Goal: Information Seeking & Learning: Learn about a topic

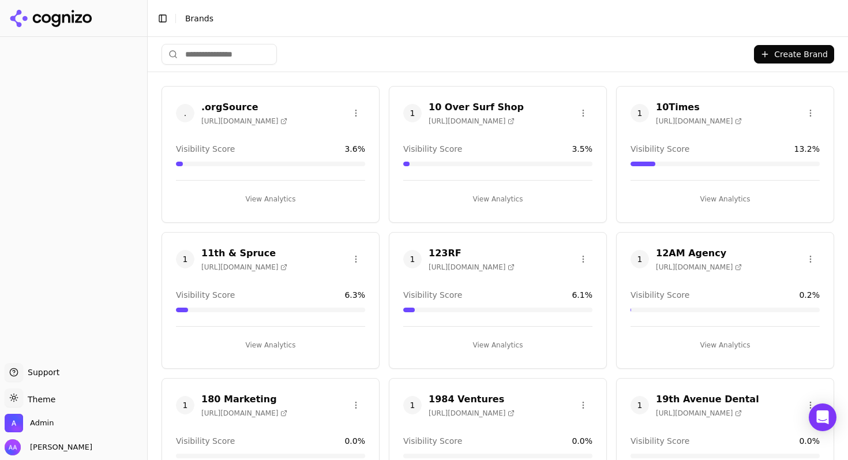
click at [230, 47] on input "search" at bounding box center [219, 54] width 115 height 21
click at [230, 52] on input "search" at bounding box center [219, 54] width 115 height 21
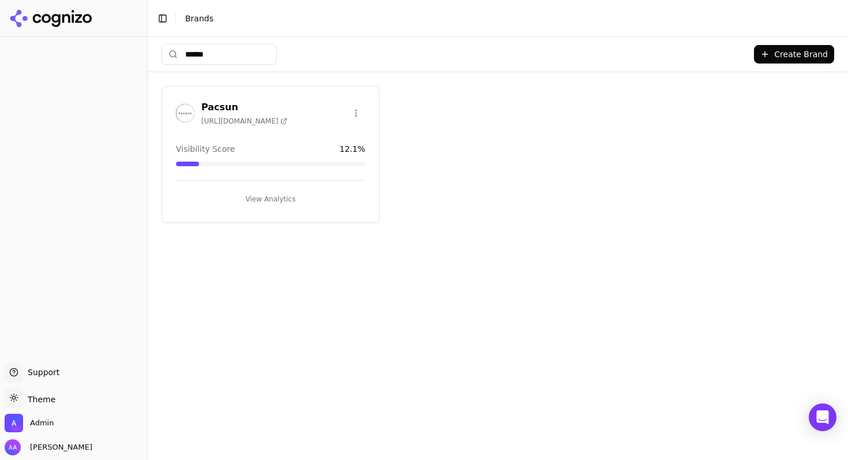
type input "******"
click at [189, 110] on img at bounding box center [185, 113] width 18 height 18
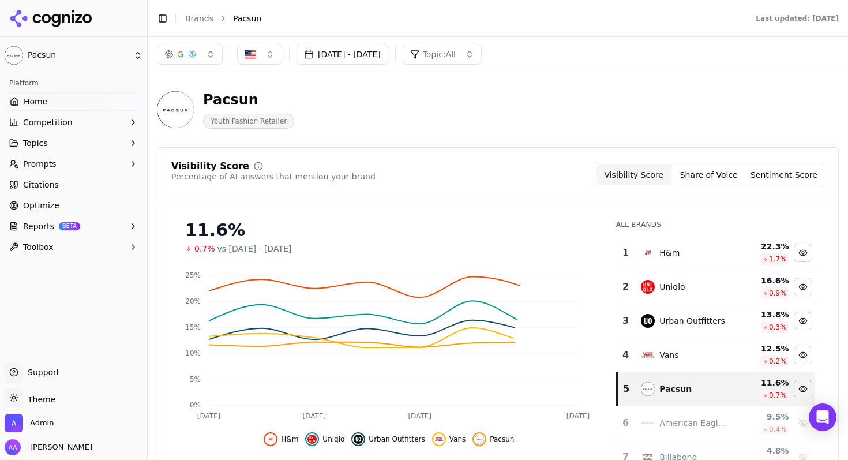
drag, startPoint x: 95, startPoint y: 227, endPoint x: 104, endPoint y: 225, distance: 9.4
click at [95, 227] on button "Reports BETA" at bounding box center [74, 226] width 138 height 18
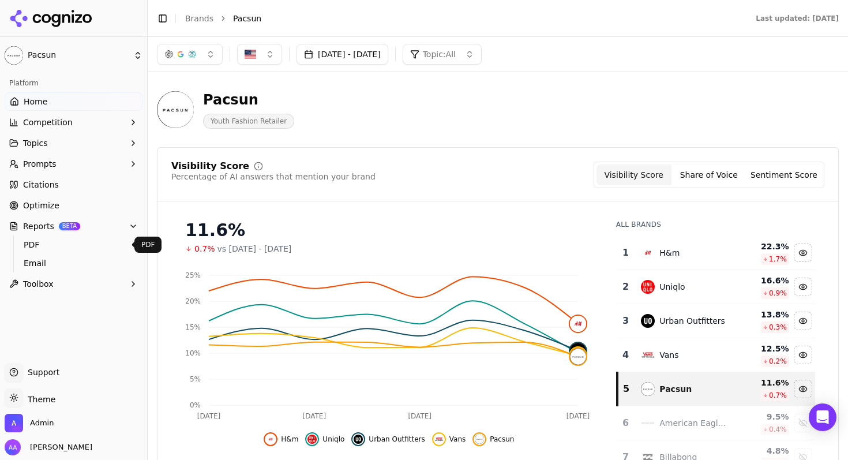
drag, startPoint x: 109, startPoint y: 228, endPoint x: 115, endPoint y: 220, distance: 9.8
click at [106, 230] on button "Reports BETA" at bounding box center [74, 226] width 138 height 18
click at [120, 205] on link "Optimize" at bounding box center [74, 205] width 138 height 18
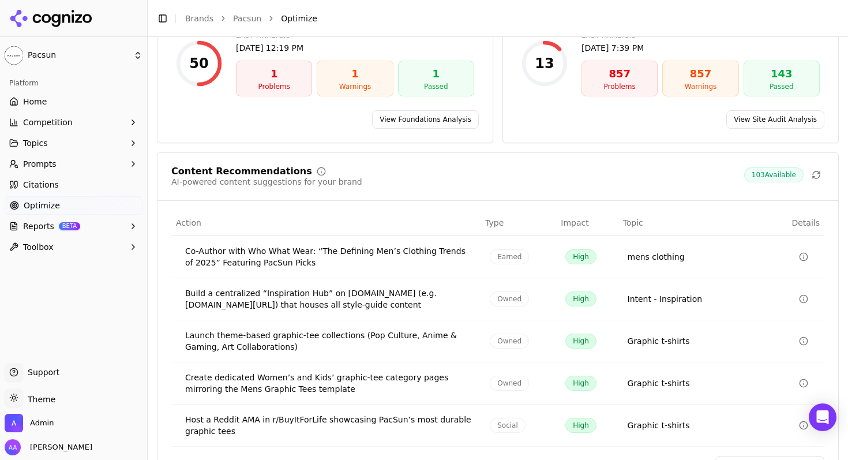
scroll to position [190, 0]
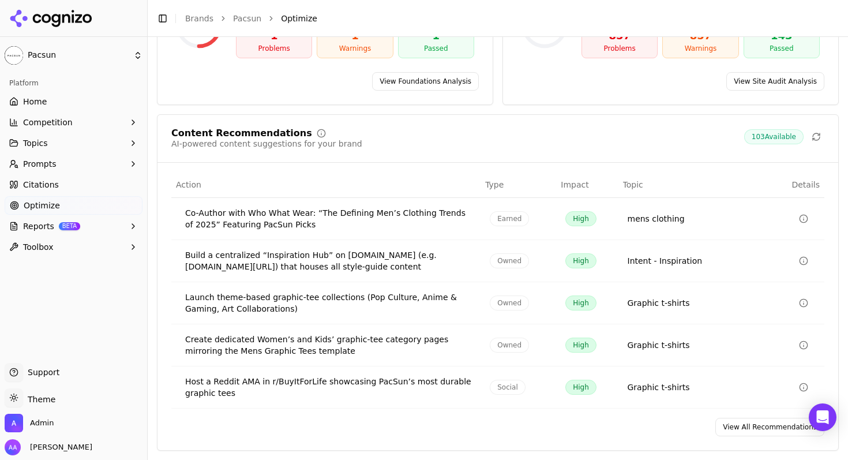
click at [752, 423] on link "View All Recommendations" at bounding box center [769, 427] width 109 height 18
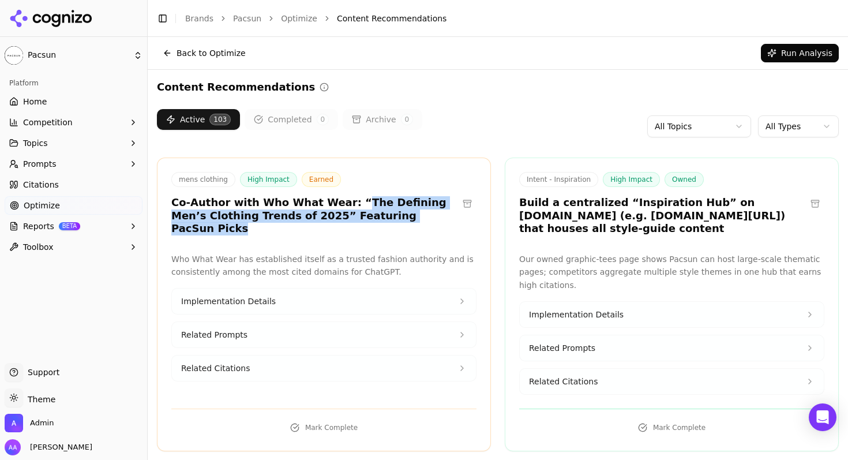
drag, startPoint x: 338, startPoint y: 202, endPoint x: 410, endPoint y: 216, distance: 73.4
click at [410, 216] on h3 "Co-Author with Who What Wear: “The Defining Men’s Clothing Trends of 2025” Feat…" at bounding box center [314, 215] width 287 height 39
click at [412, 217] on h3 "Co-Author with Who What Wear: “The Defining Men’s Clothing Trends of 2025” Feat…" at bounding box center [314, 215] width 287 height 39
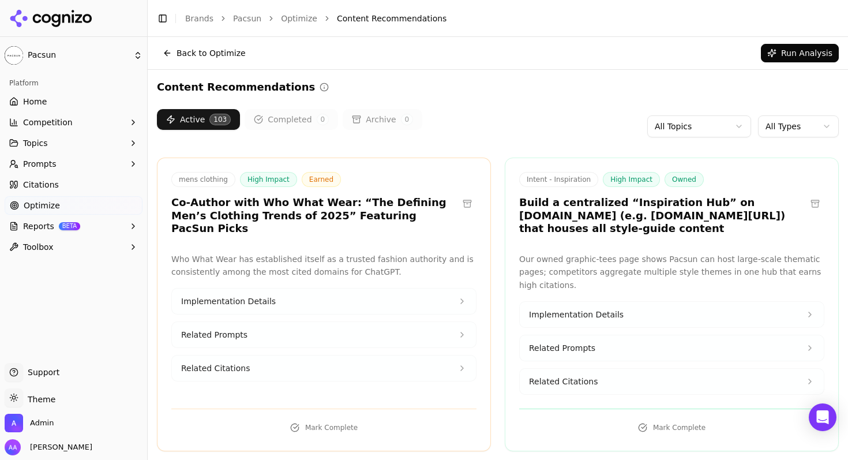
click at [564, 212] on h3 "Build a centralized “Inspiration Hub” on [DOMAIN_NAME] (e.g. [DOMAIN_NAME][URL]…" at bounding box center [662, 215] width 287 height 39
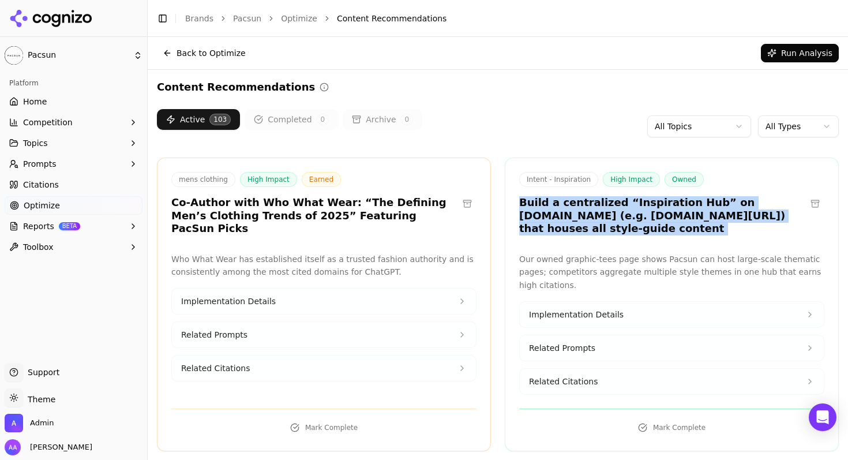
click at [564, 212] on h3 "Build a centralized “Inspiration Hub” on [DOMAIN_NAME] (e.g. [DOMAIN_NAME][URL]…" at bounding box center [662, 215] width 287 height 39
click at [649, 221] on h3 "Build a centralized “Inspiration Hub” on [DOMAIN_NAME] (e.g. [DOMAIN_NAME][URL]…" at bounding box center [662, 215] width 287 height 39
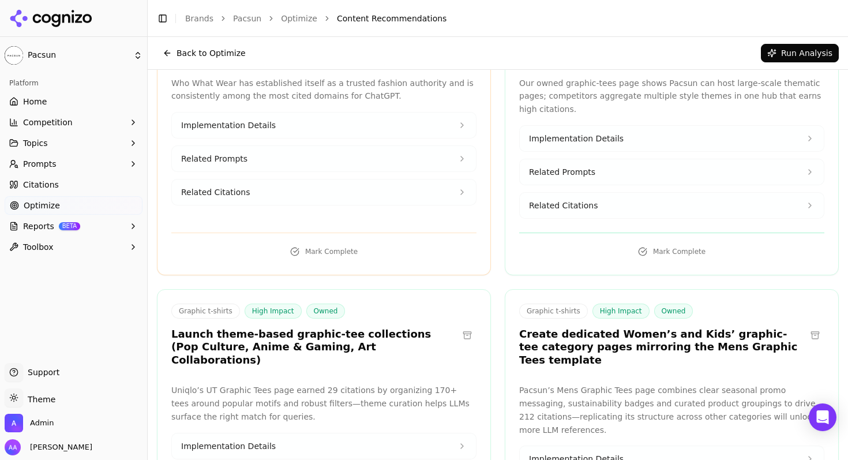
scroll to position [310, 0]
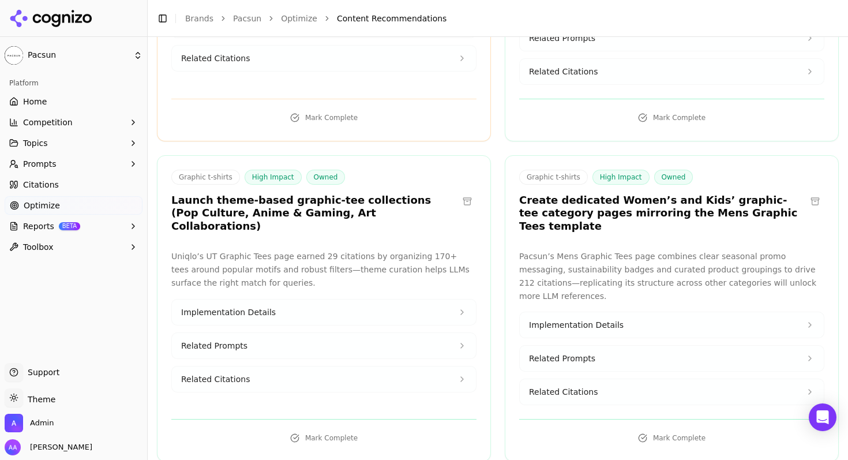
click at [545, 250] on p "Pacsun’s Mens Graphic Tees page combines clear seasonal promo messaging, sustai…" at bounding box center [671, 276] width 305 height 52
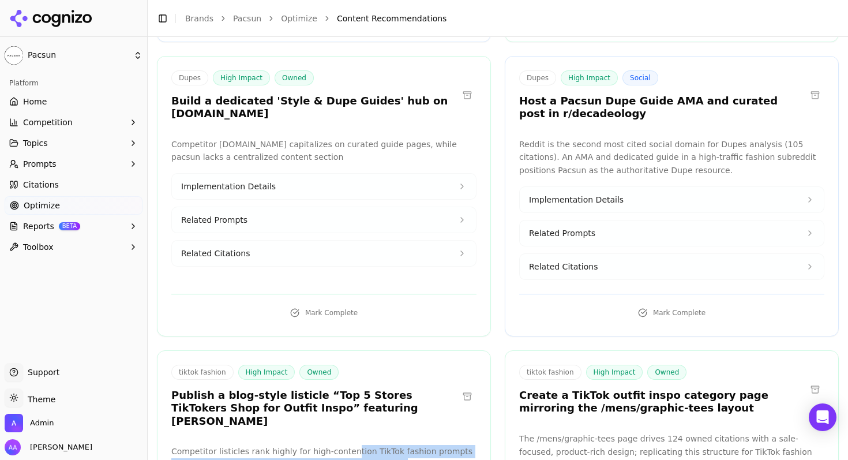
scroll to position [8368, 0]
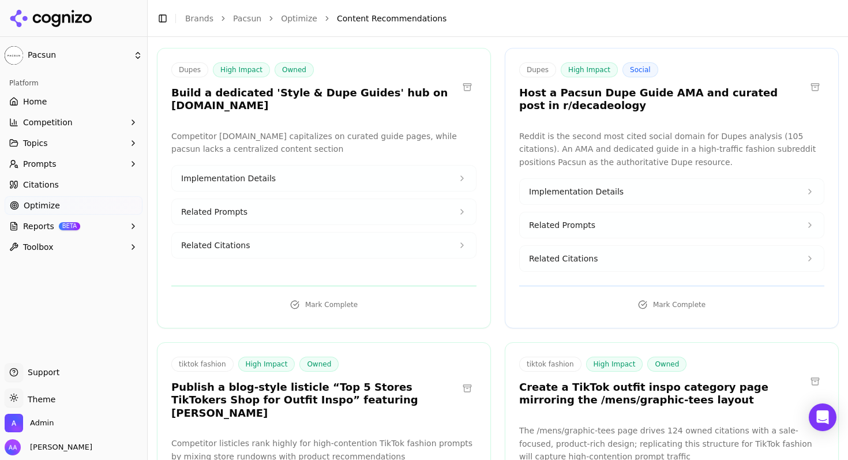
drag, startPoint x: 399, startPoint y: 336, endPoint x: 324, endPoint y: 325, distance: 76.4
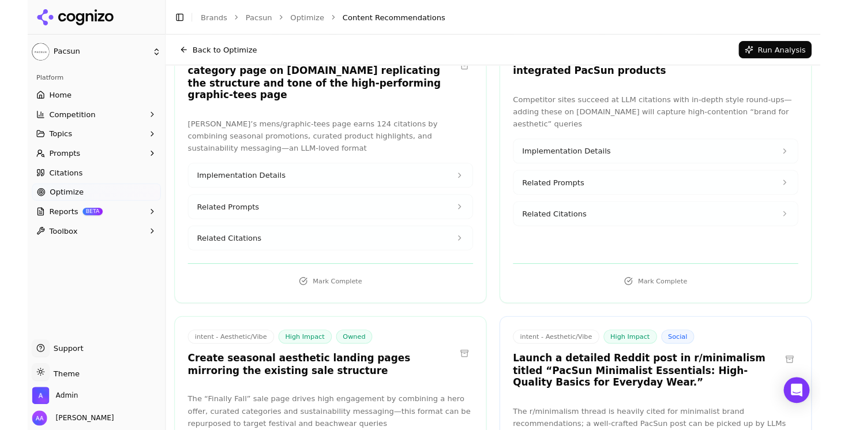
scroll to position [7487, 0]
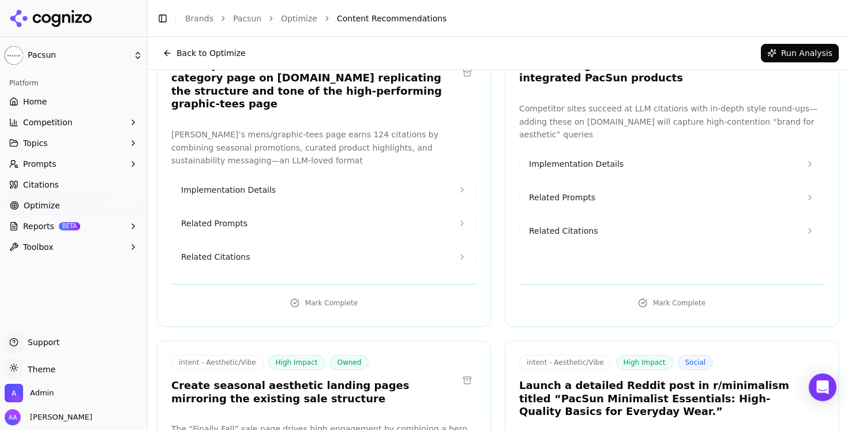
click at [52, 187] on span "Citations" at bounding box center [41, 185] width 36 height 12
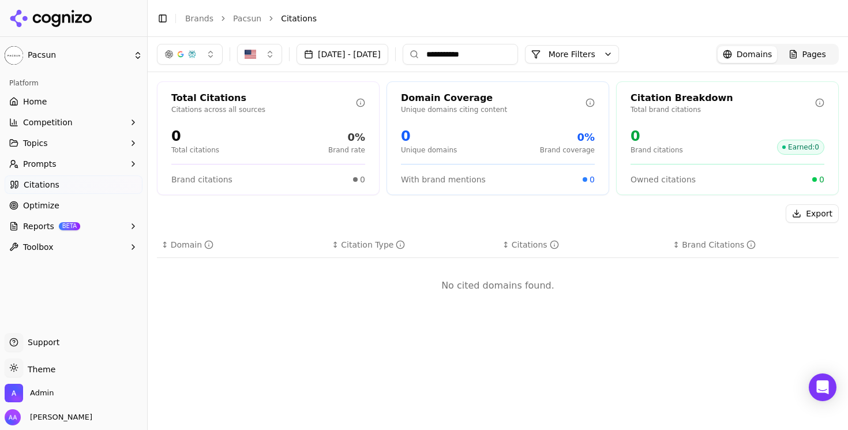
click at [43, 215] on ul "Home Competition Topics Prompts Citations Optimize Reports BETA Toolbox" at bounding box center [74, 174] width 138 height 164
click at [44, 212] on link "Optimize" at bounding box center [74, 205] width 138 height 18
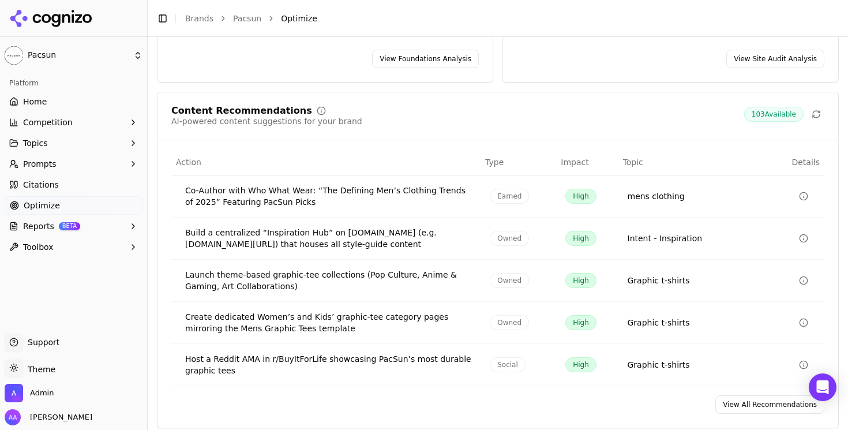
scroll to position [220, 0]
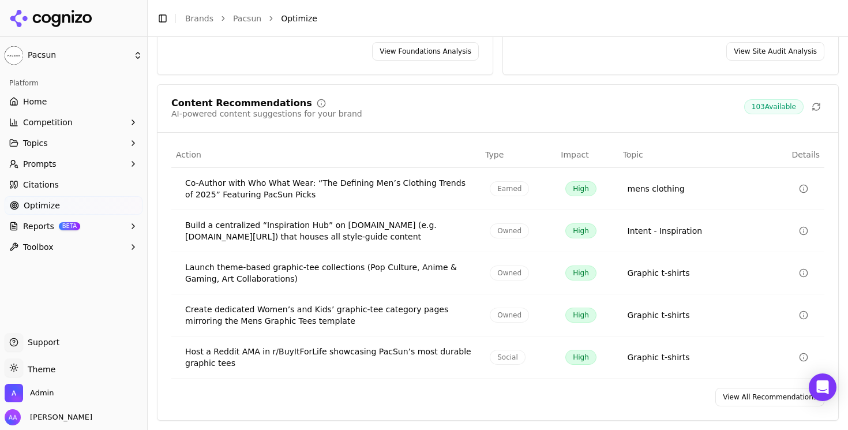
click at [777, 400] on link "View All Recommendations" at bounding box center [769, 397] width 109 height 18
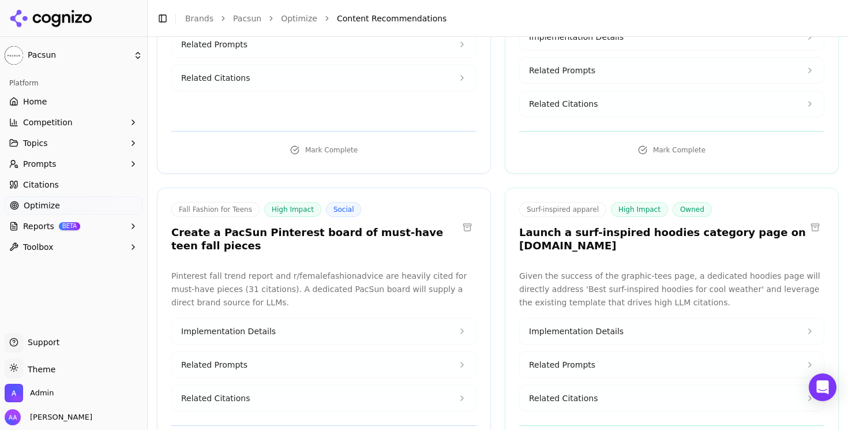
scroll to position [974, 0]
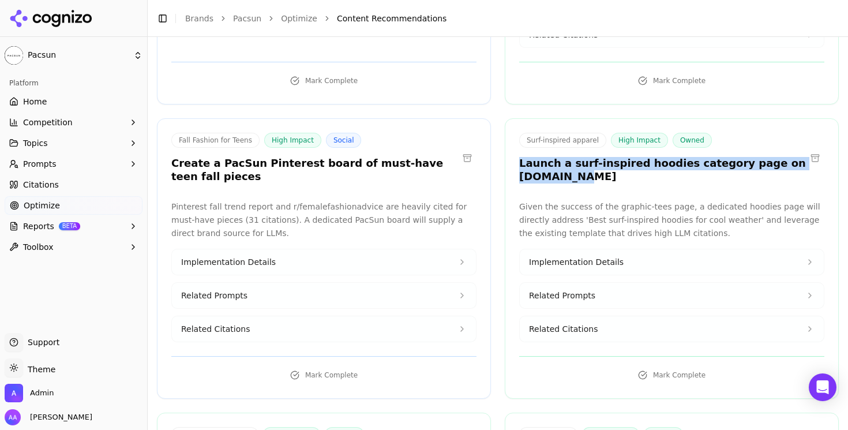
drag, startPoint x: 585, startPoint y: 160, endPoint x: 516, endPoint y: 138, distance: 72.2
click at [516, 138] on div "Surf-inspired apparel High Impact Owned Launch a surf-inspired hoodies category…" at bounding box center [672, 258] width 334 height 280
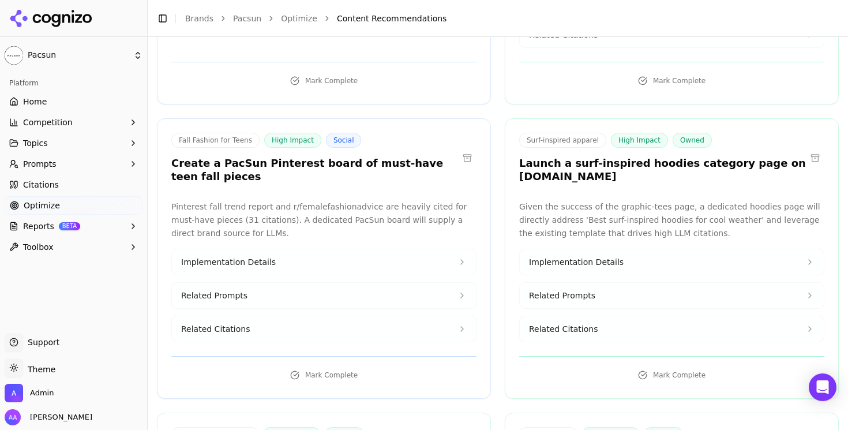
click at [540, 157] on h3 "Launch a surf-inspired hoodies category page on [DOMAIN_NAME]" at bounding box center [662, 170] width 287 height 26
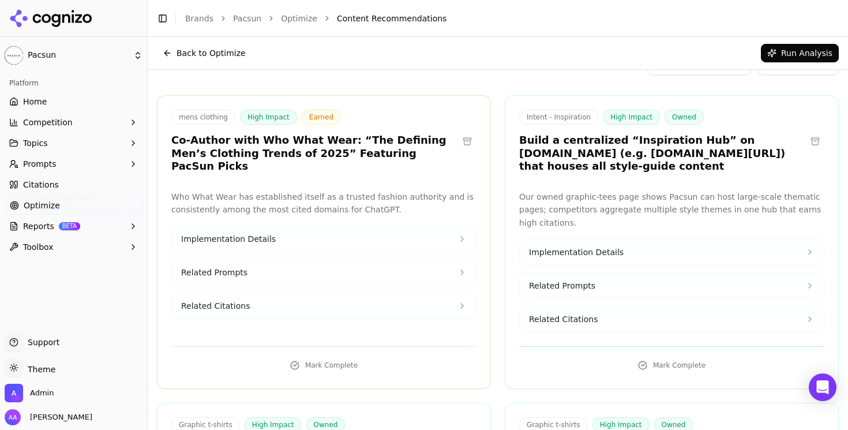
scroll to position [0, 0]
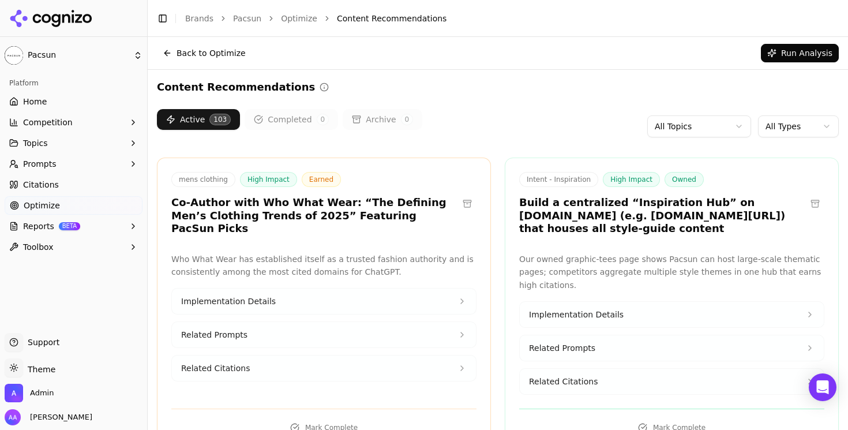
click at [812, 126] on html "Pacsun Platform Home Competition Topics Prompts Citations Optimize Reports BETA…" at bounding box center [424, 215] width 848 height 430
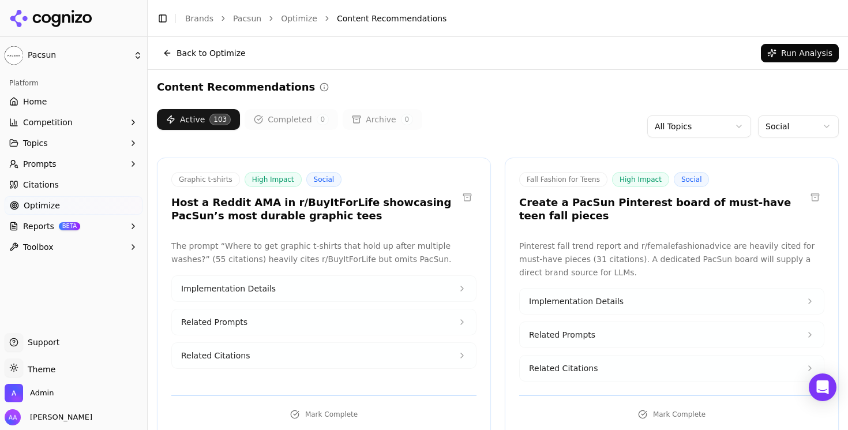
click at [776, 121] on html "Pacsun Platform Home Competition Topics Prompts Citations Optimize Reports BETA…" at bounding box center [424, 215] width 848 height 430
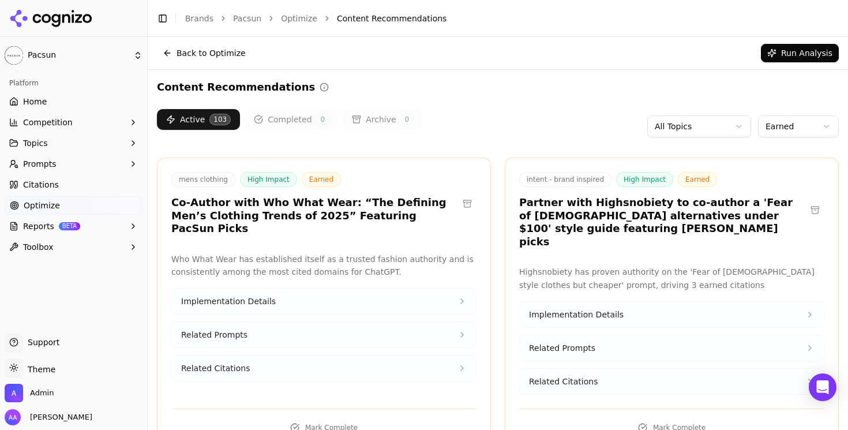
click at [787, 124] on html "Pacsun Platform Home Competition Topics Prompts Citations Optimize Reports BETA…" at bounding box center [424, 215] width 848 height 430
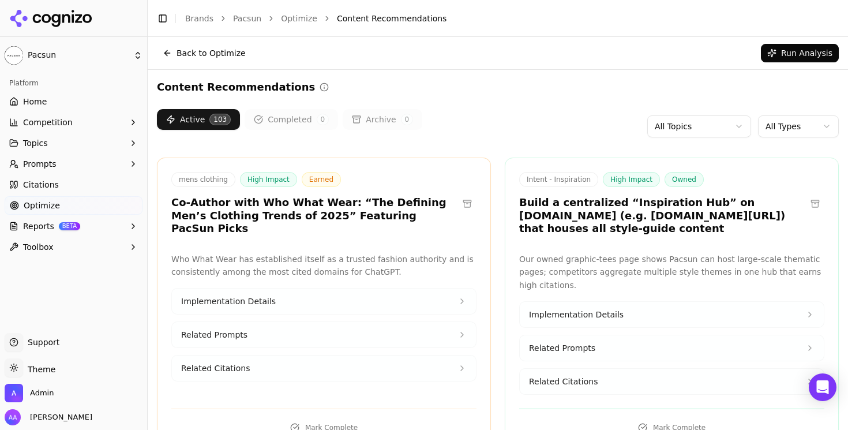
click at [73, 175] on link "Citations" at bounding box center [74, 184] width 138 height 18
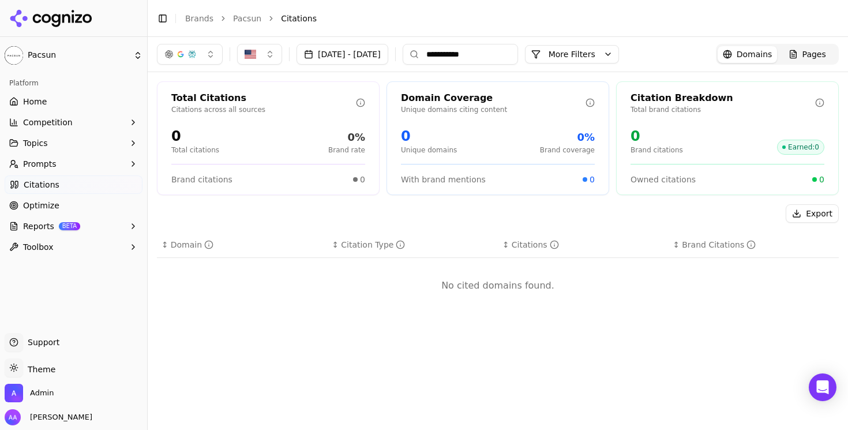
click at [518, 48] on input "**********" at bounding box center [460, 54] width 115 height 21
type input "*******"
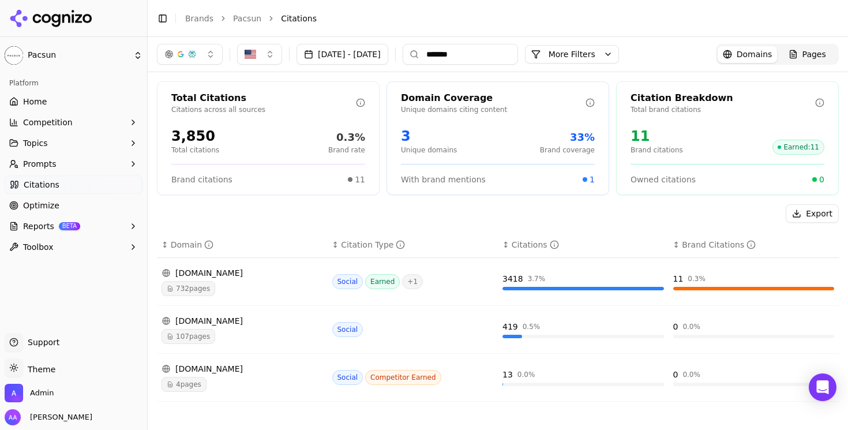
drag, startPoint x: 215, startPoint y: 287, endPoint x: 206, endPoint y: 287, distance: 8.1
click at [206, 287] on span "732 pages" at bounding box center [189, 288] width 54 height 15
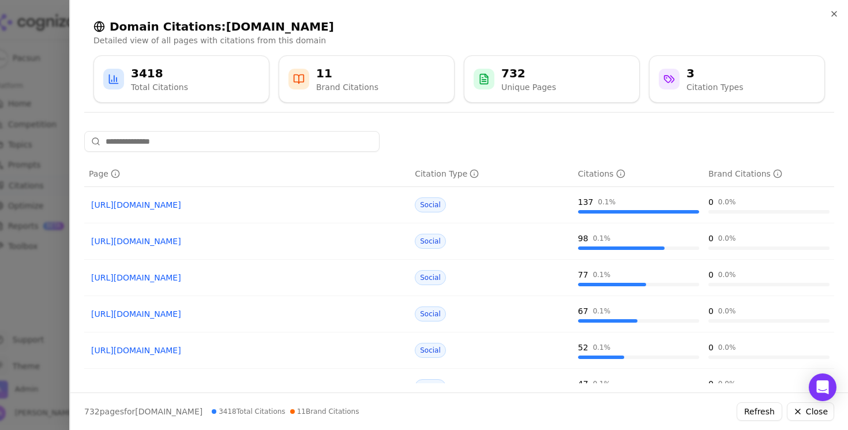
drag, startPoint x: 233, startPoint y: 208, endPoint x: 257, endPoint y: 197, distance: 26.8
click at [168, 137] on input at bounding box center [231, 141] width 295 height 21
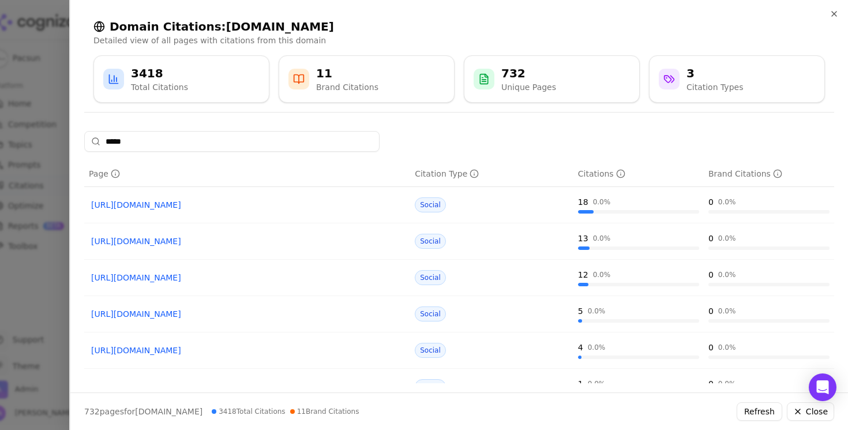
type input "*****"
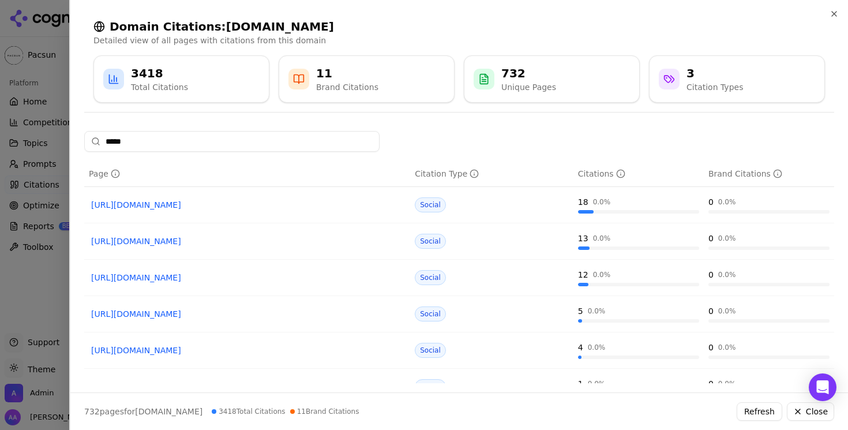
click at [23, 190] on div at bounding box center [424, 215] width 848 height 430
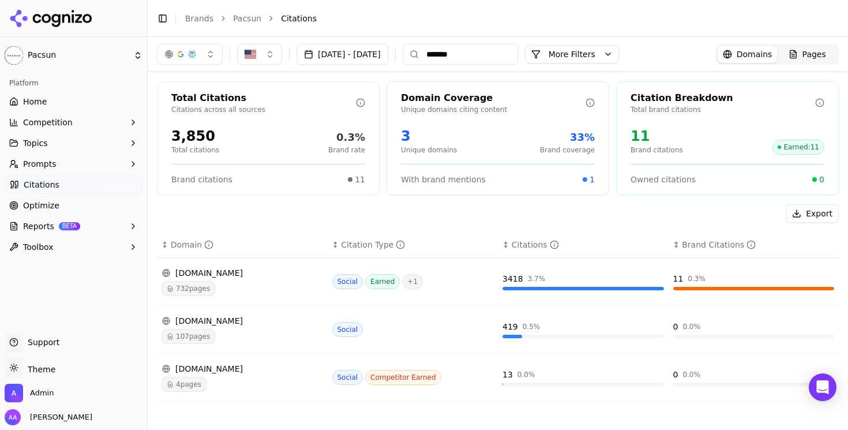
click at [57, 140] on button "Topics" at bounding box center [74, 143] width 138 height 18
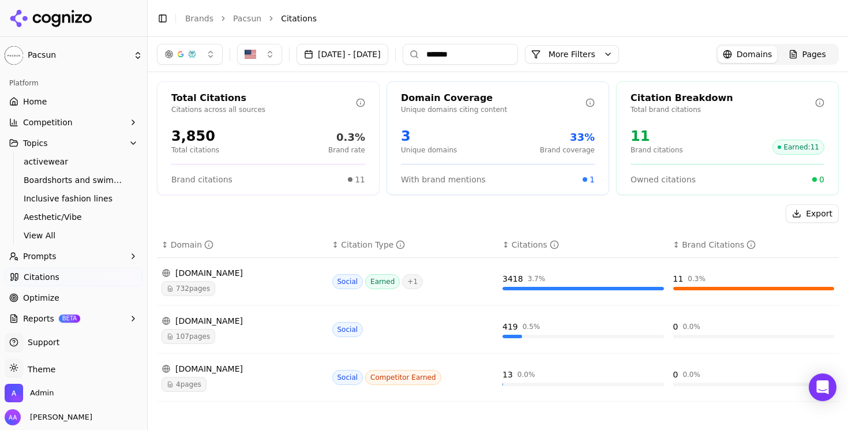
click at [74, 226] on ul "activewear Boardshorts and swimwear Inclusive fashion lines Aesthetic/Vibe View…" at bounding box center [74, 198] width 122 height 92
click at [72, 235] on span "View All" at bounding box center [74, 236] width 100 height 12
